Goal: Task Accomplishment & Management: Complete application form

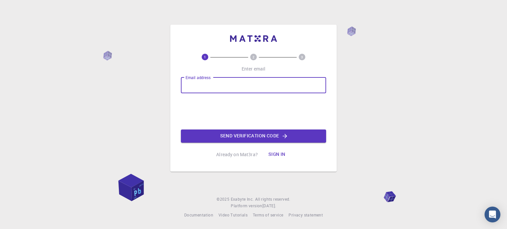
type input "[EMAIL_ADDRESS][DOMAIN_NAME]"
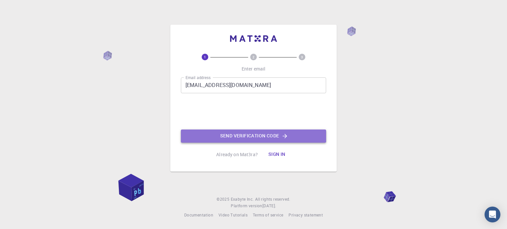
click at [225, 137] on button "Send verification code" at bounding box center [253, 136] width 145 height 13
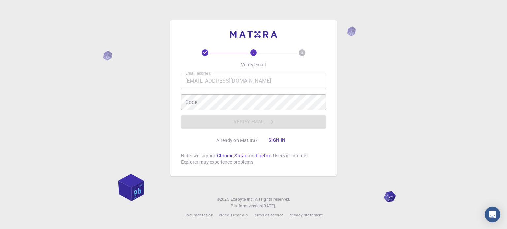
click at [195, 101] on div "Code Code" at bounding box center [253, 102] width 145 height 16
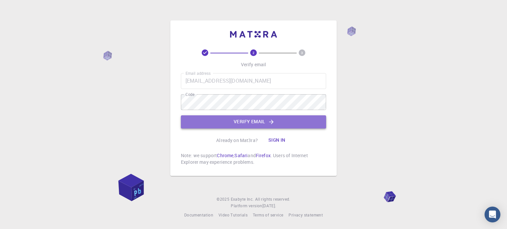
click at [252, 124] on button "Verify email" at bounding box center [253, 121] width 145 height 13
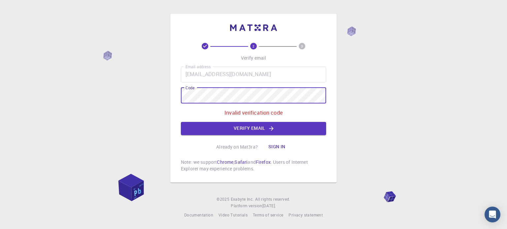
click at [156, 95] on div "2 3 Verify email Email address [EMAIL_ADDRESS][DOMAIN_NAME] Email address Code …" at bounding box center [253, 114] width 507 height 229
click at [276, 128] on button "Verify email" at bounding box center [253, 128] width 145 height 13
click at [149, 90] on div "2 3 Verify email Email address [EMAIL_ADDRESS][DOMAIN_NAME] Email address Code …" at bounding box center [253, 114] width 507 height 229
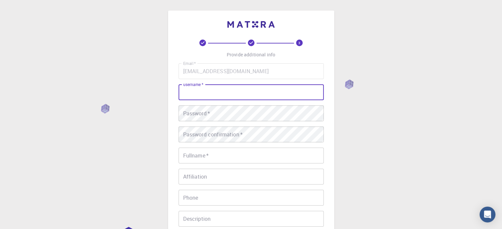
click at [205, 92] on input "username   *" at bounding box center [250, 92] width 145 height 16
type input "Ashen+2000"
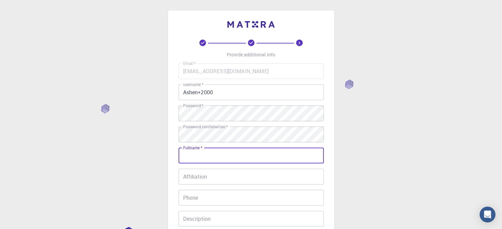
click at [224, 156] on input "Fullname   *" at bounding box center [250, 156] width 145 height 16
type input "[PERSON_NAME]"
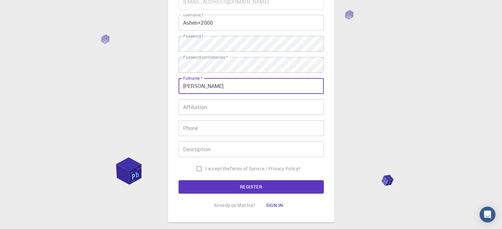
scroll to position [77, 0]
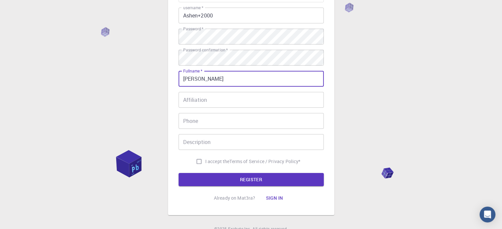
click at [209, 102] on input "Affiliation" at bounding box center [250, 100] width 145 height 16
click at [206, 74] on input "[PERSON_NAME]" at bounding box center [250, 79] width 145 height 16
click at [193, 120] on input "Phone" at bounding box center [250, 121] width 145 height 16
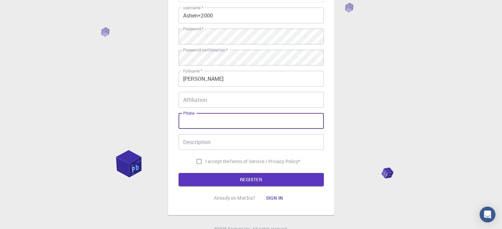
click at [199, 143] on input "Description" at bounding box center [250, 142] width 145 height 16
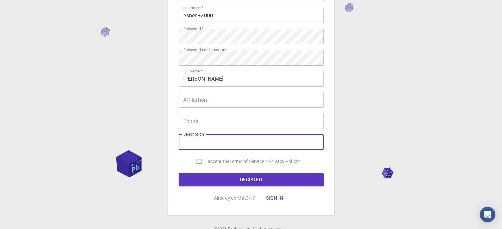
click at [196, 165] on input "I accept the Terms of Service / Privacy Policy *" at bounding box center [199, 161] width 13 height 13
checkbox input "true"
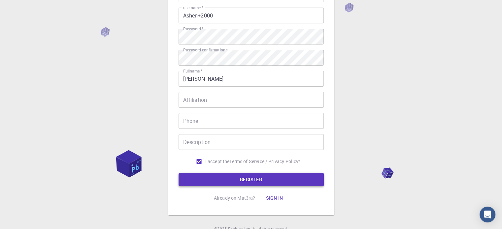
click at [231, 182] on button "REGISTER" at bounding box center [250, 179] width 145 height 13
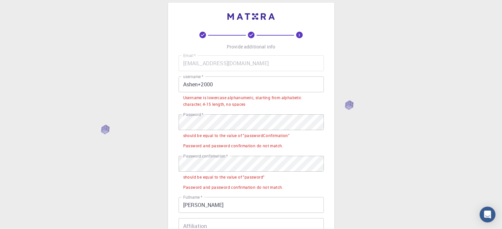
scroll to position [0, 0]
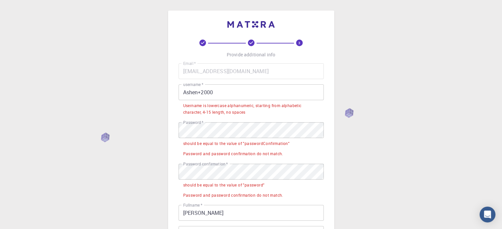
click at [201, 93] on input "Ashen+2000" at bounding box center [250, 92] width 145 height 16
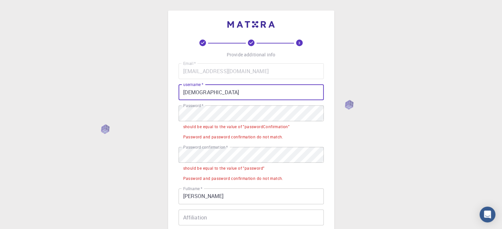
type input "[DEMOGRAPHIC_DATA]"
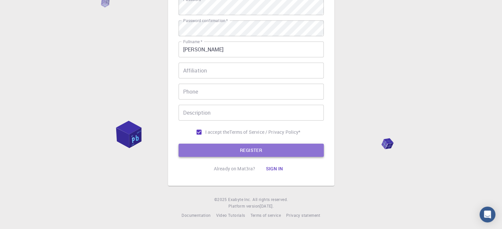
click at [239, 151] on button "REGISTER" at bounding box center [250, 150] width 145 height 13
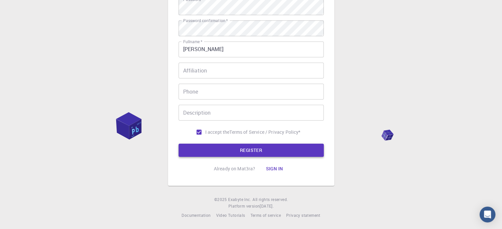
click at [251, 150] on button "REGISTER" at bounding box center [250, 150] width 145 height 13
